Goal: Task Accomplishment & Management: Complete application form

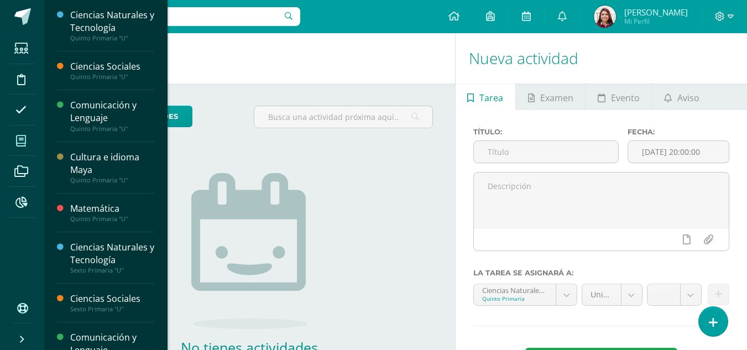
click at [24, 137] on icon at bounding box center [21, 140] width 10 height 11
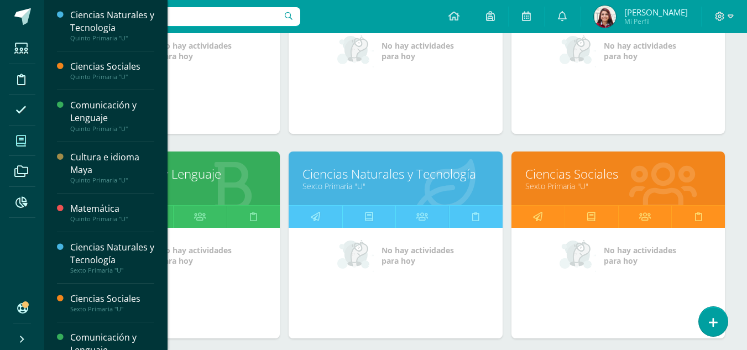
scroll to position [464, 0]
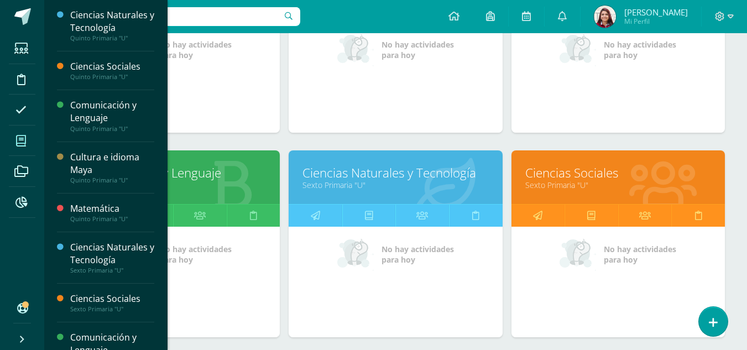
click at [579, 178] on link "Ciencias Sociales" at bounding box center [618, 172] width 186 height 17
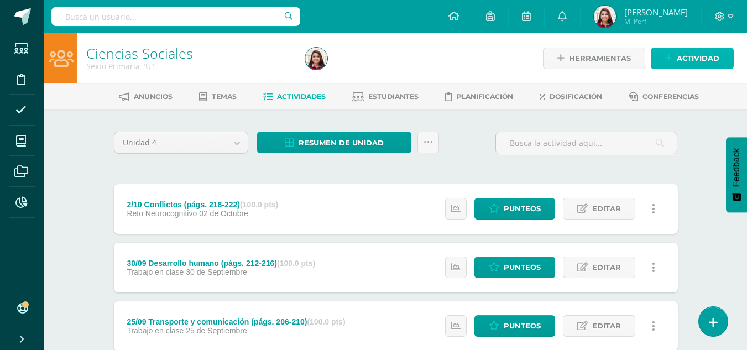
click at [688, 61] on span "Actividad" at bounding box center [698, 58] width 43 height 20
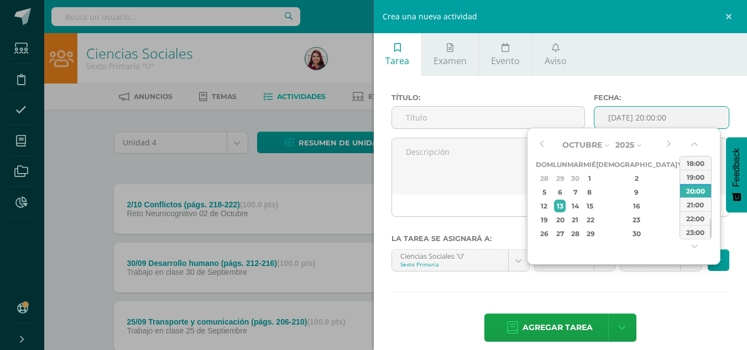
click at [655, 117] on input "[DATE] 20:00:00" at bounding box center [661, 118] width 134 height 22
click at [579, 195] on div "7" at bounding box center [575, 192] width 13 height 13
type input "2025-10-07 20:00"
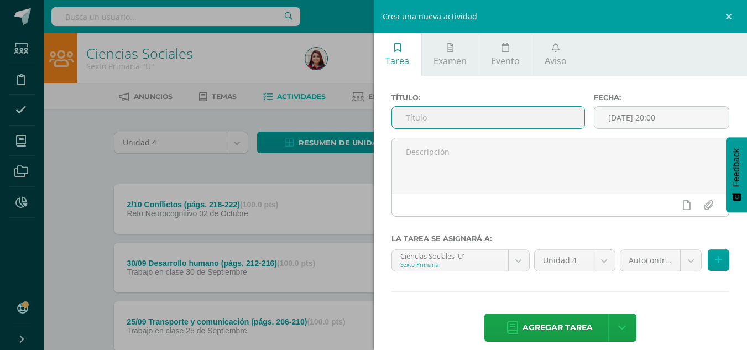
click at [436, 122] on input "text" at bounding box center [488, 118] width 192 height 22
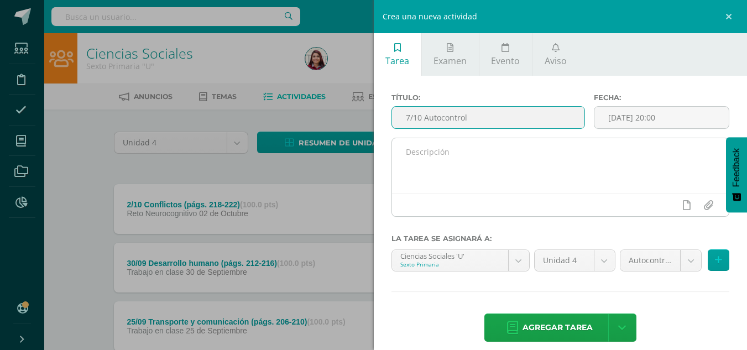
type input "7/10 Autocontrol"
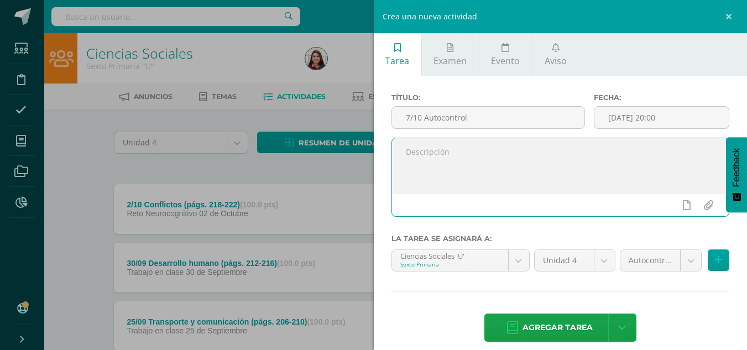
click at [453, 149] on textarea at bounding box center [560, 165] width 337 height 55
type textarea "Resuelve autocontrol."
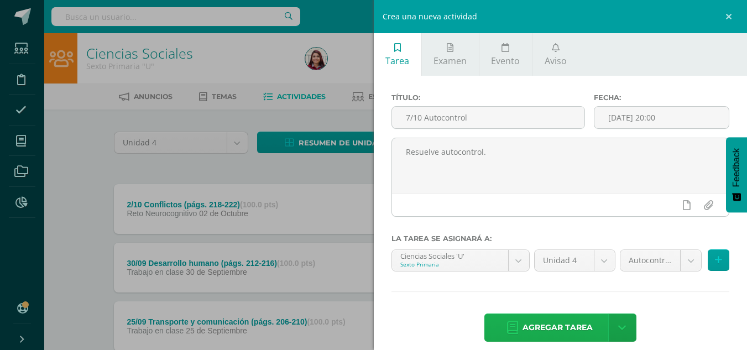
click at [579, 320] on span "Agregar tarea" at bounding box center [557, 327] width 70 height 27
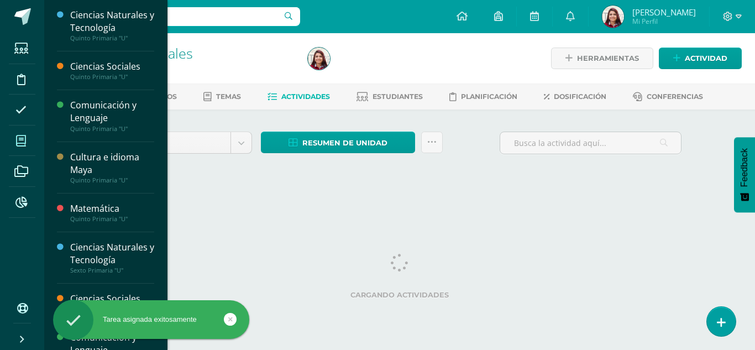
click at [18, 143] on icon at bounding box center [21, 140] width 10 height 11
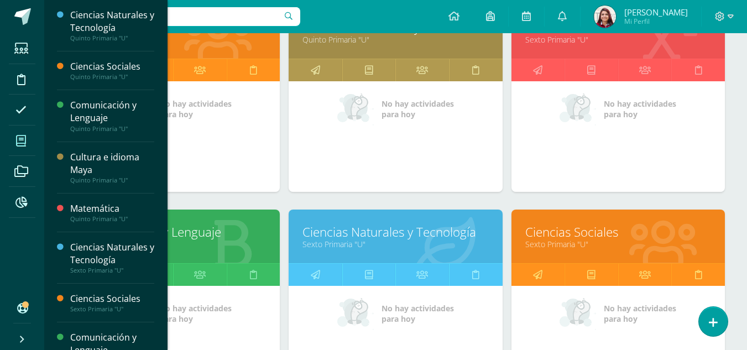
scroll to position [410, 0]
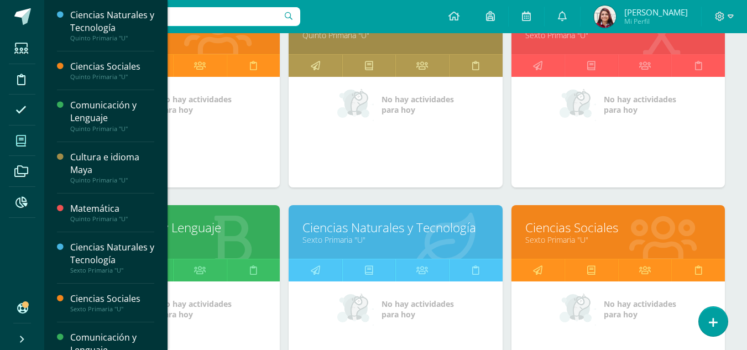
click at [228, 234] on link "Comunicación y Lenguaje" at bounding box center [173, 227] width 186 height 17
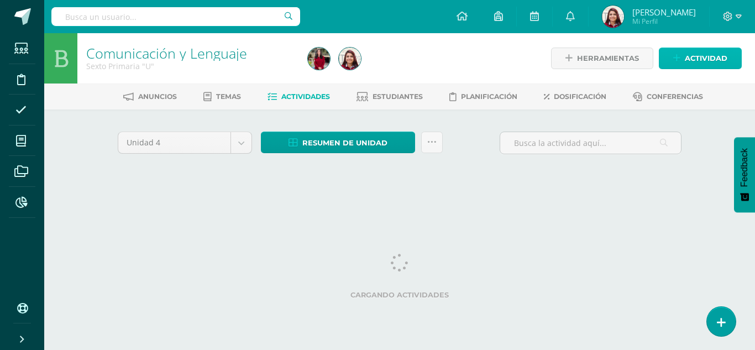
click at [700, 61] on span "Actividad" at bounding box center [706, 58] width 43 height 20
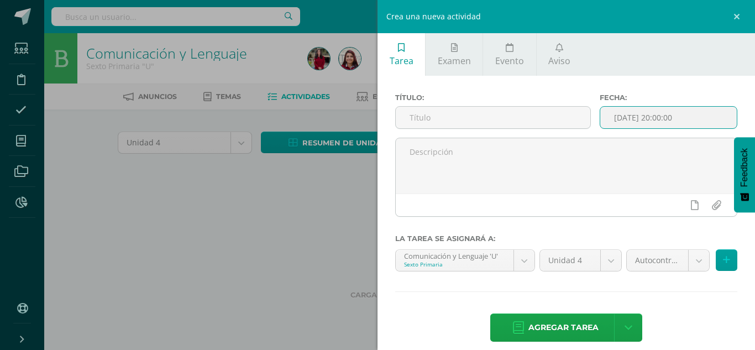
click at [670, 108] on input "[DATE] 20:00:00" at bounding box center [668, 118] width 137 height 22
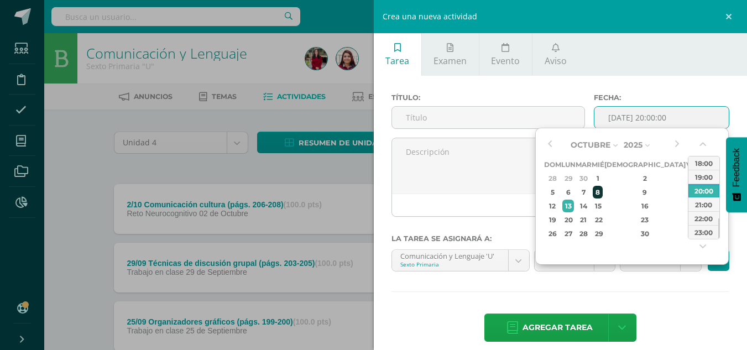
click at [603, 195] on div "8" at bounding box center [598, 192] width 10 height 13
type input "2025-10-08 20:00"
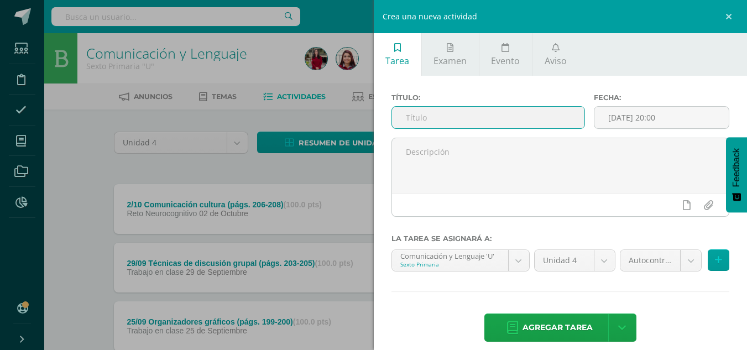
click at [402, 117] on input "text" at bounding box center [488, 118] width 192 height 22
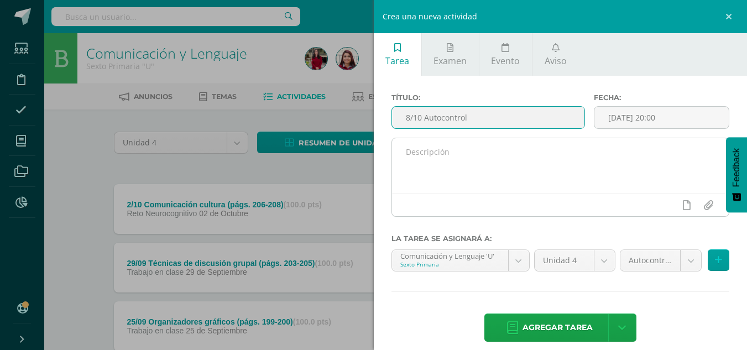
type input "8/10 Autocontrol"
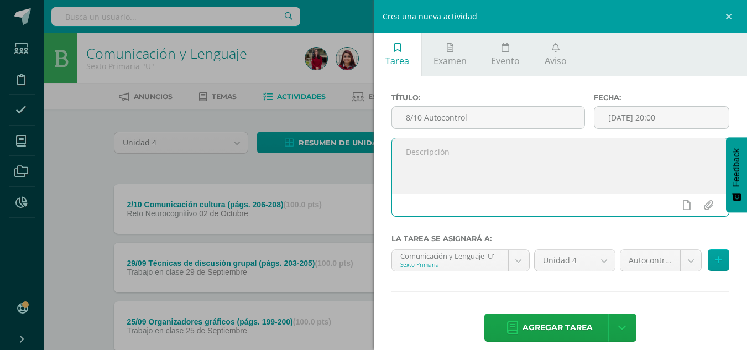
click at [409, 165] on textarea at bounding box center [560, 165] width 337 height 55
type textarea "Resuelve autocontrol"
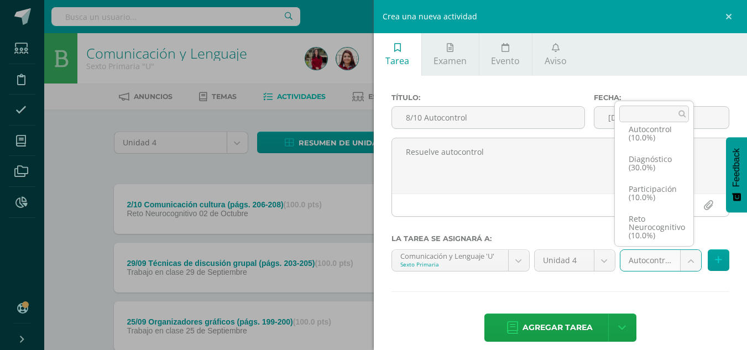
scroll to position [55, 0]
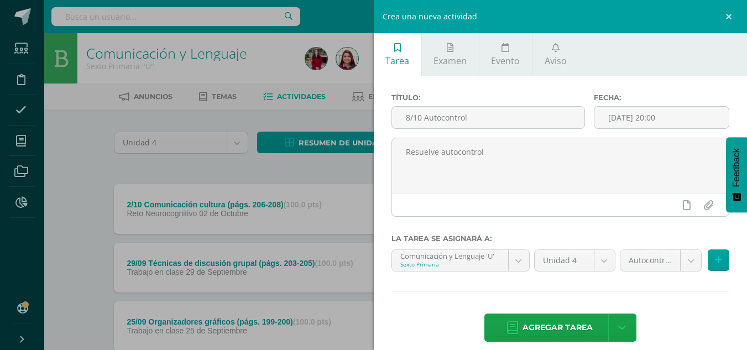
click at [570, 327] on span "Agregar tarea" at bounding box center [557, 327] width 70 height 27
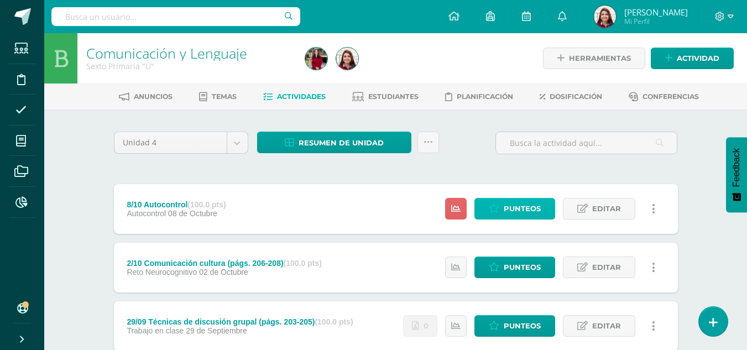
click at [505, 205] on span "Punteos" at bounding box center [522, 208] width 37 height 20
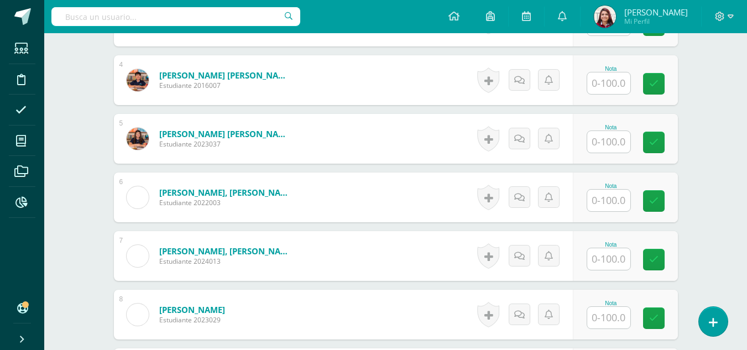
scroll to position [536, 0]
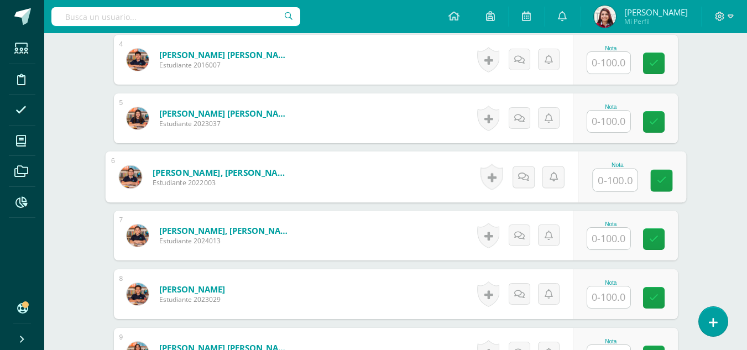
click at [603, 190] on input "text" at bounding box center [615, 180] width 44 height 22
type input "80"
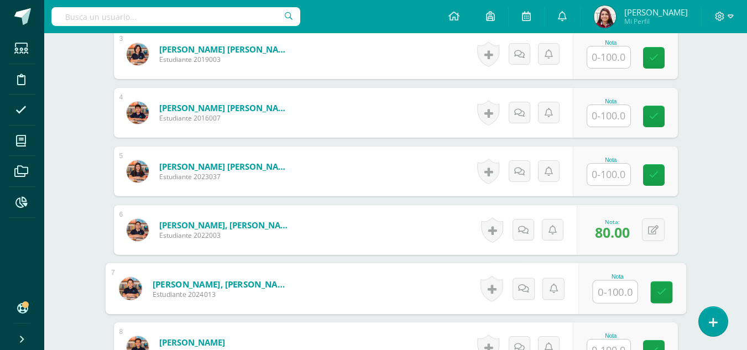
scroll to position [473, 0]
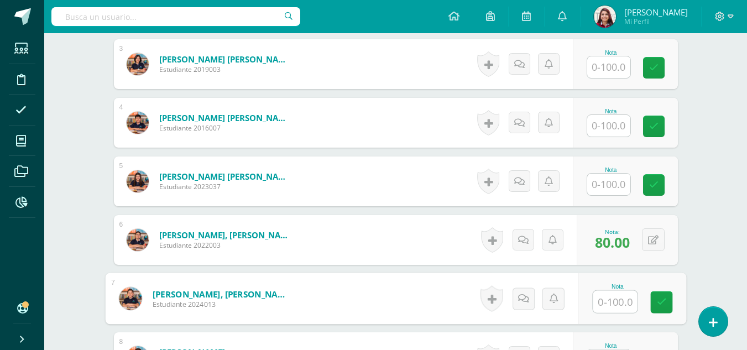
click at [608, 124] on input "text" at bounding box center [608, 126] width 43 height 22
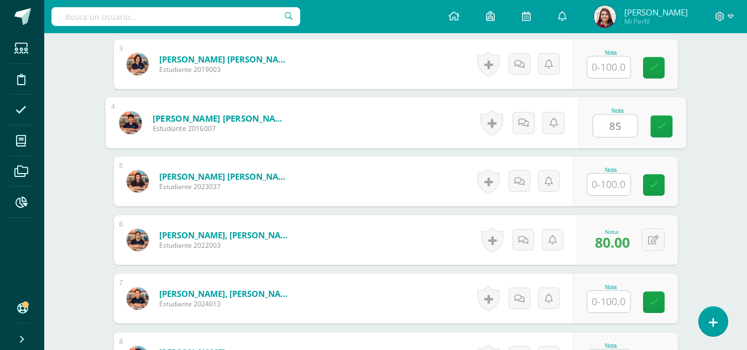
type input "85"
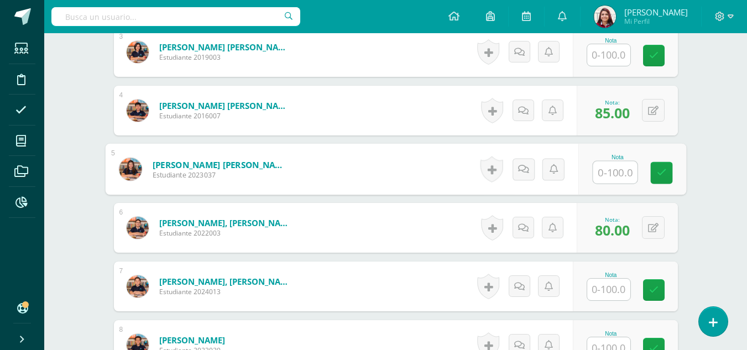
scroll to position [483, 0]
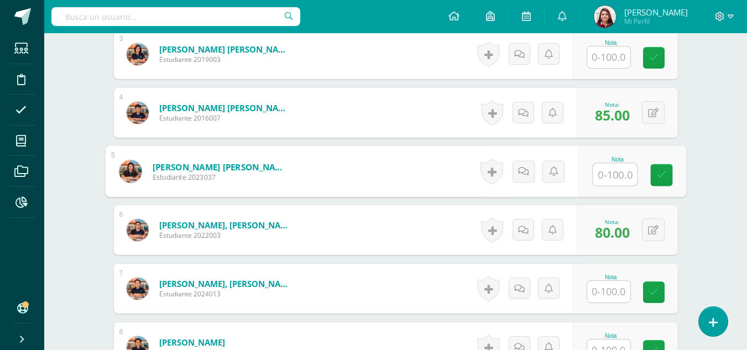
click at [609, 292] on input "text" at bounding box center [608, 292] width 43 height 22
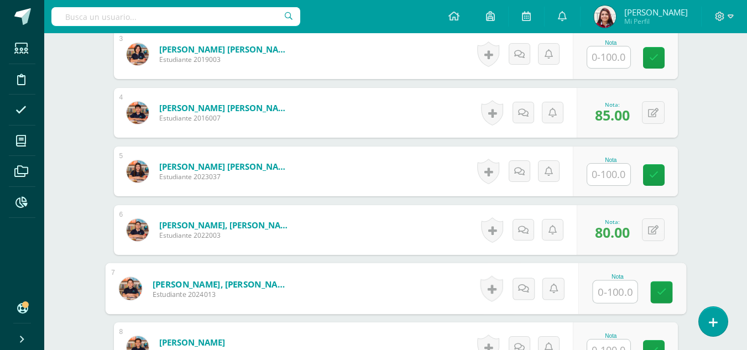
click at [609, 292] on input "text" at bounding box center [615, 292] width 44 height 22
type input "98"
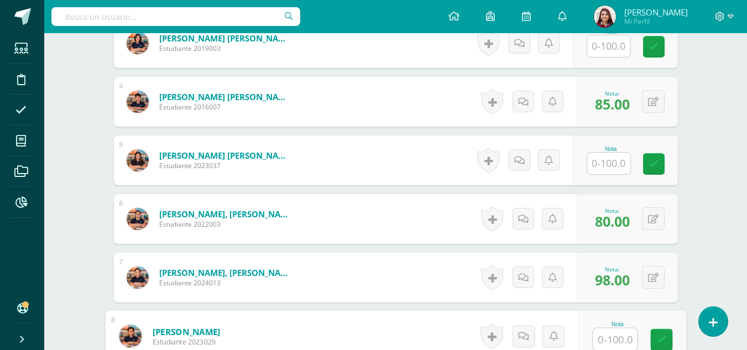
scroll to position [0, 0]
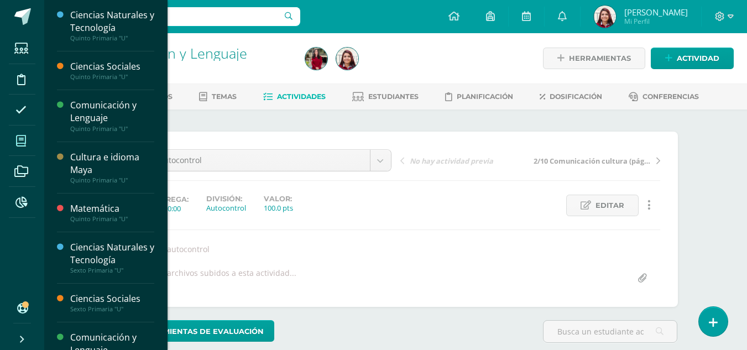
click at [18, 139] on icon at bounding box center [21, 140] width 10 height 11
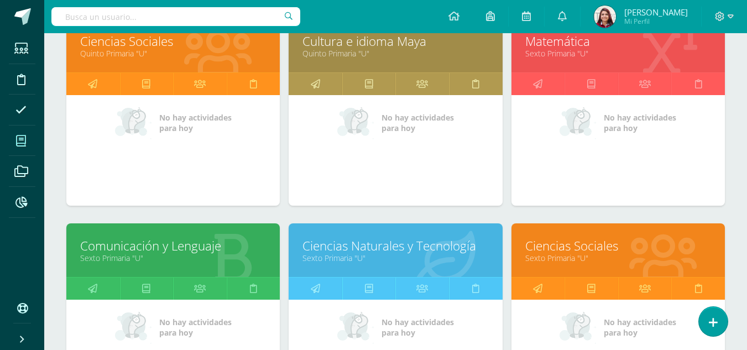
scroll to position [408, 0]
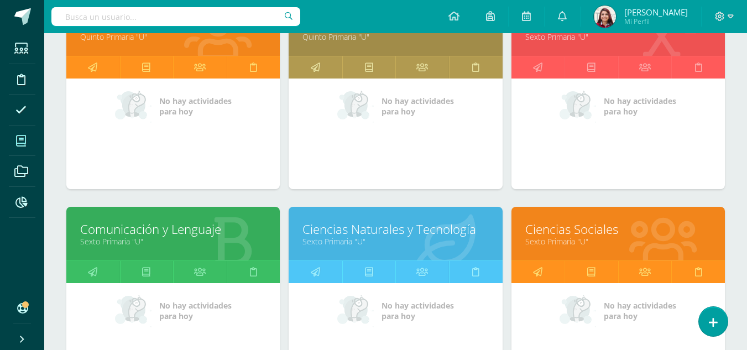
click at [613, 236] on link "Ciencias Sociales" at bounding box center [618, 229] width 186 height 17
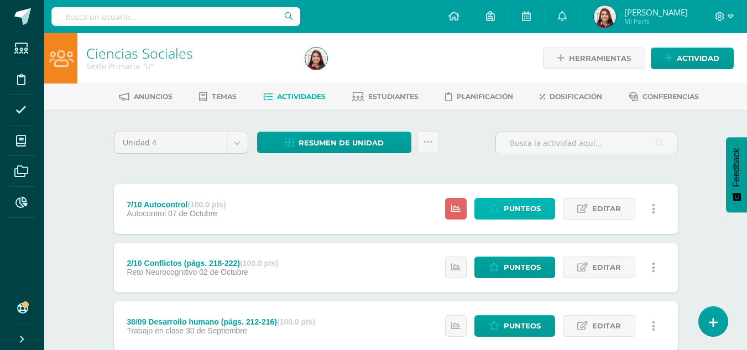
click at [510, 211] on span "Punteos" at bounding box center [522, 208] width 37 height 20
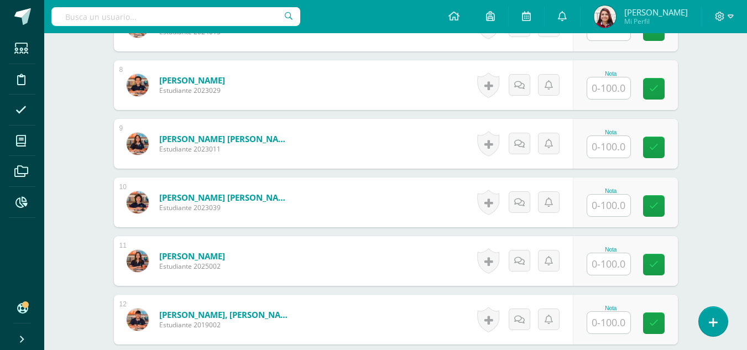
scroll to position [743, 0]
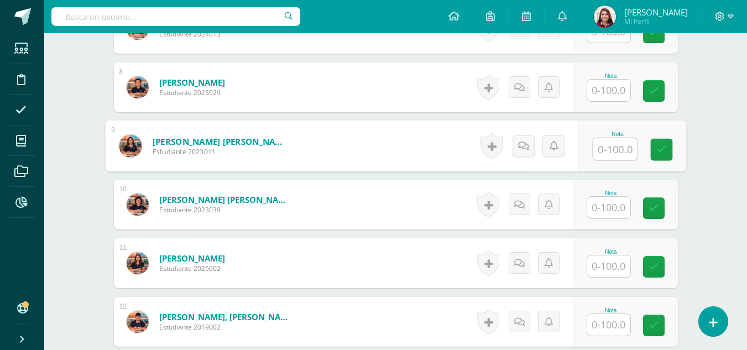
click at [608, 147] on input "text" at bounding box center [615, 149] width 44 height 22
type input "100"
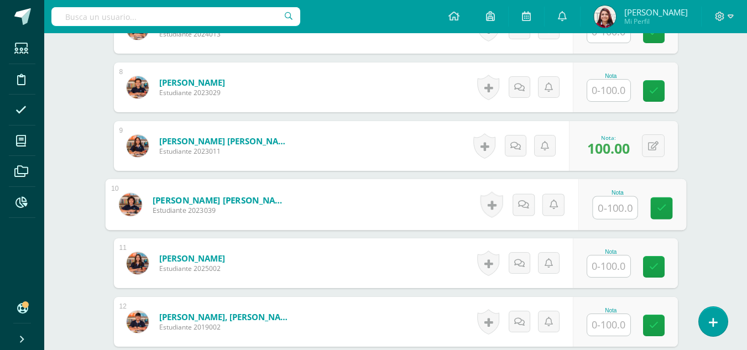
click at [606, 327] on input "text" at bounding box center [608, 325] width 43 height 22
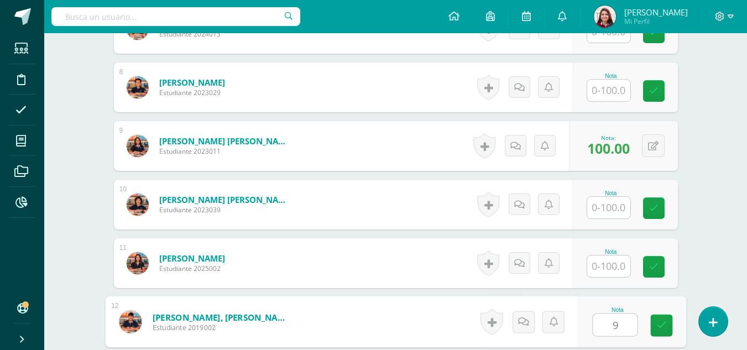
type input "90"
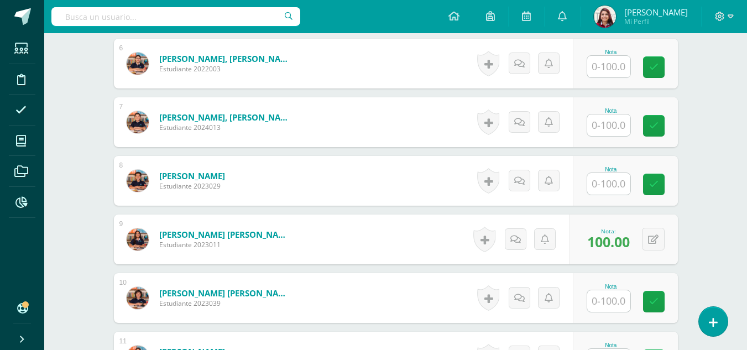
scroll to position [632, 0]
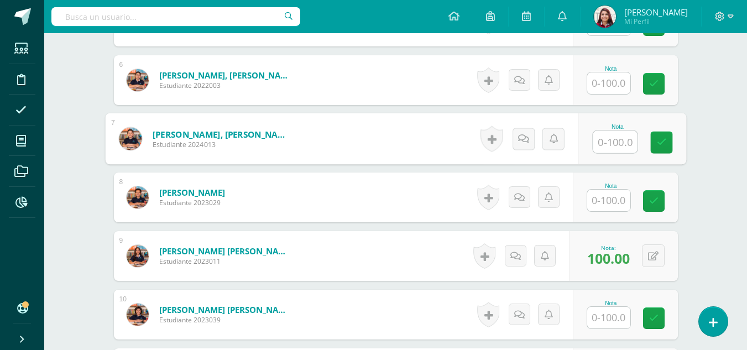
click at [619, 146] on input "text" at bounding box center [615, 142] width 44 height 22
type input "100"
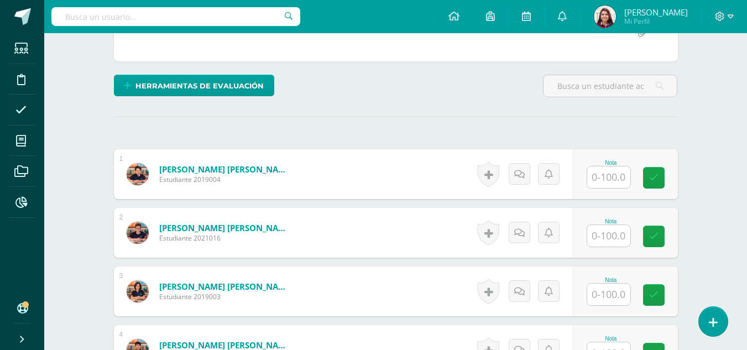
scroll to position [52, 0]
